Goal: Task Accomplishment & Management: Manage account settings

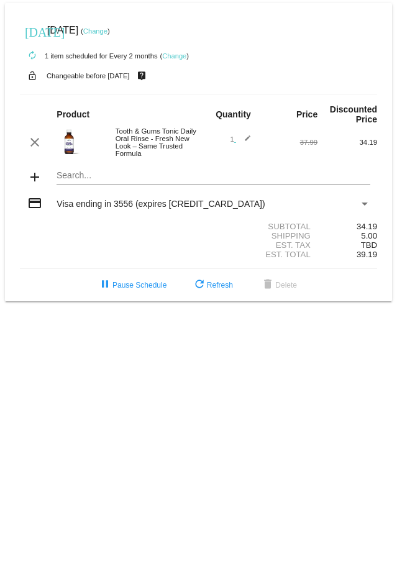
click at [176, 55] on link "Change" at bounding box center [174, 55] width 24 height 7
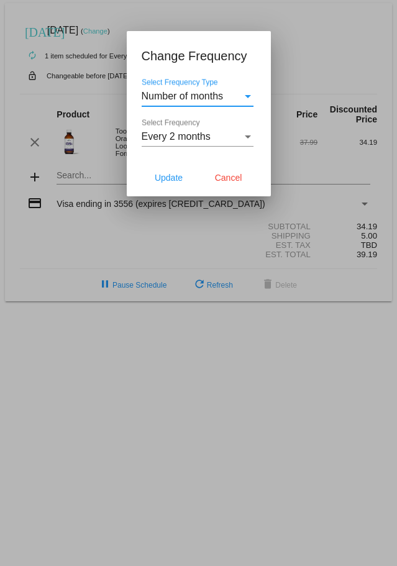
click at [247, 95] on div "Select Frequency Type" at bounding box center [248, 96] width 6 height 3
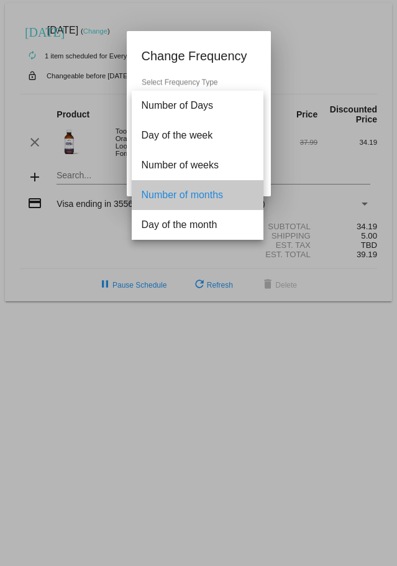
click at [222, 186] on span "Number of months" at bounding box center [198, 195] width 112 height 30
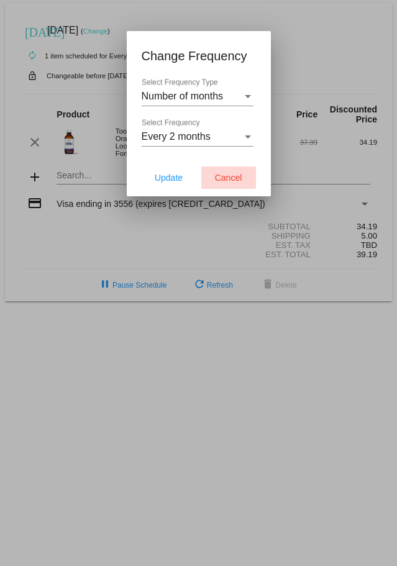
click at [217, 178] on span "Cancel" at bounding box center [228, 178] width 27 height 10
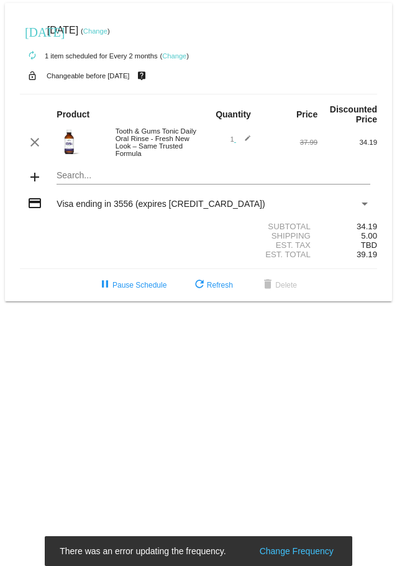
click at [107, 30] on link "Change" at bounding box center [95, 30] width 24 height 7
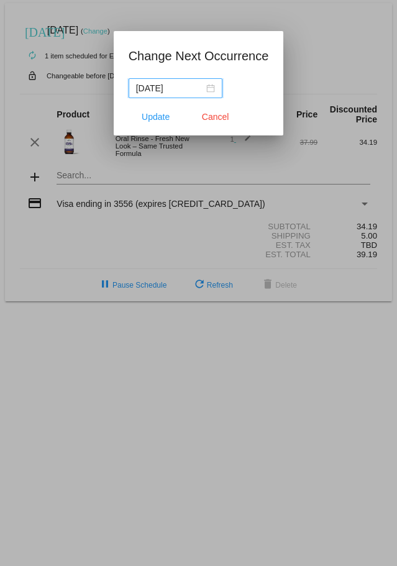
click at [208, 86] on div "[DATE]" at bounding box center [175, 88] width 79 height 14
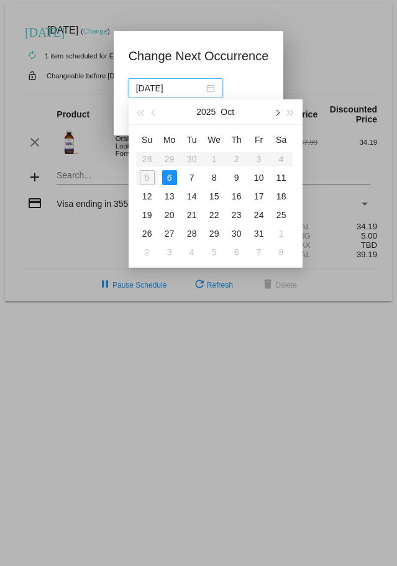
click at [277, 111] on span "button" at bounding box center [276, 113] width 6 height 6
click at [170, 194] on div "10" at bounding box center [169, 196] width 15 height 15
type input "[DATE]"
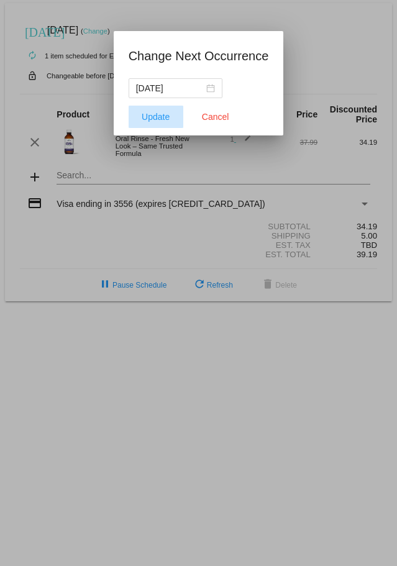
click at [165, 113] on span "Update" at bounding box center [156, 117] width 28 height 10
